Goal: Task Accomplishment & Management: Use online tool/utility

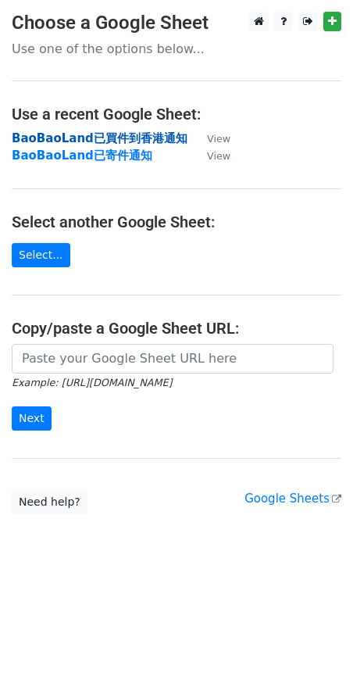
click at [132, 141] on strong "BaoBaoLand已買件到香港通知" at bounding box center [100, 138] width 176 height 14
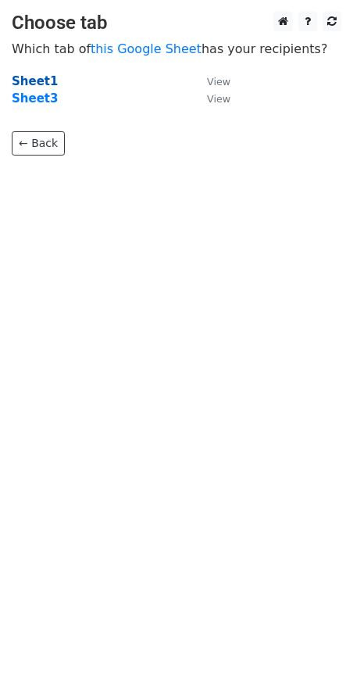
click at [37, 84] on strong "Sheet1" at bounding box center [35, 81] width 46 height 14
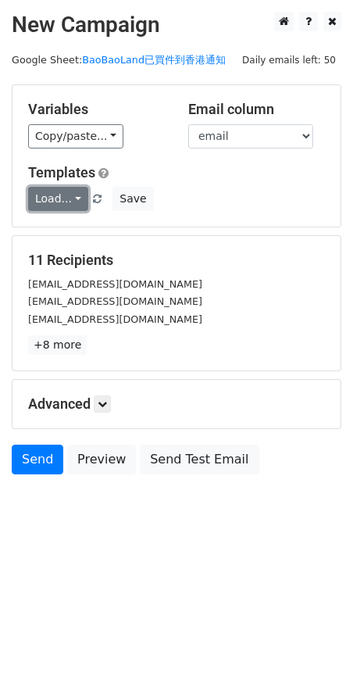
click at [70, 202] on link "Load..." at bounding box center [58, 199] width 60 height 24
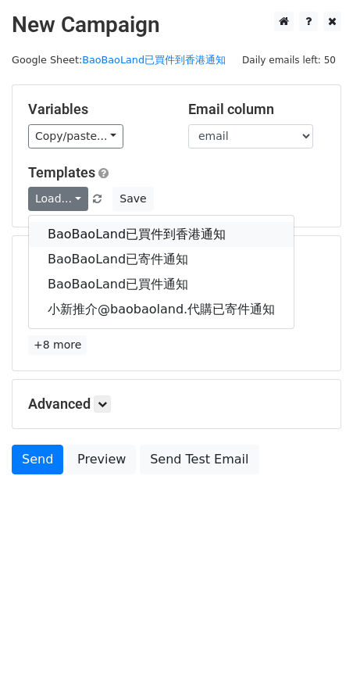
click at [121, 234] on link "BaoBaoLand已買件到香港通知" at bounding box center [161, 234] width 265 height 25
